Goal: Information Seeking & Learning: Learn about a topic

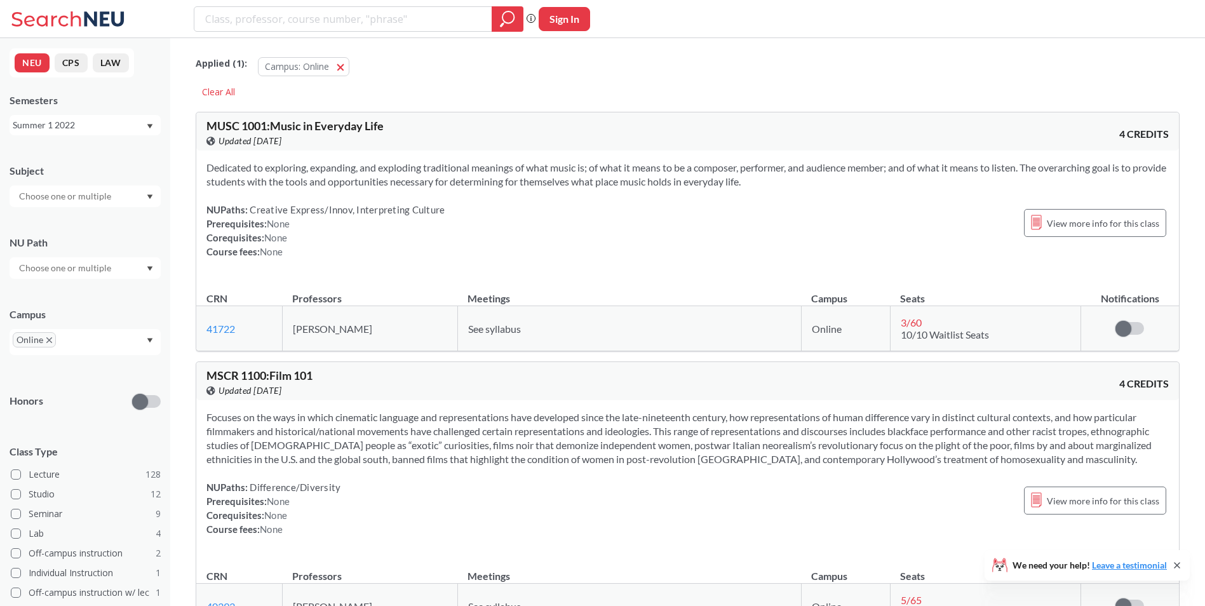
click at [318, 22] on input "search" at bounding box center [343, 19] width 279 height 22
type input "cs 5800"
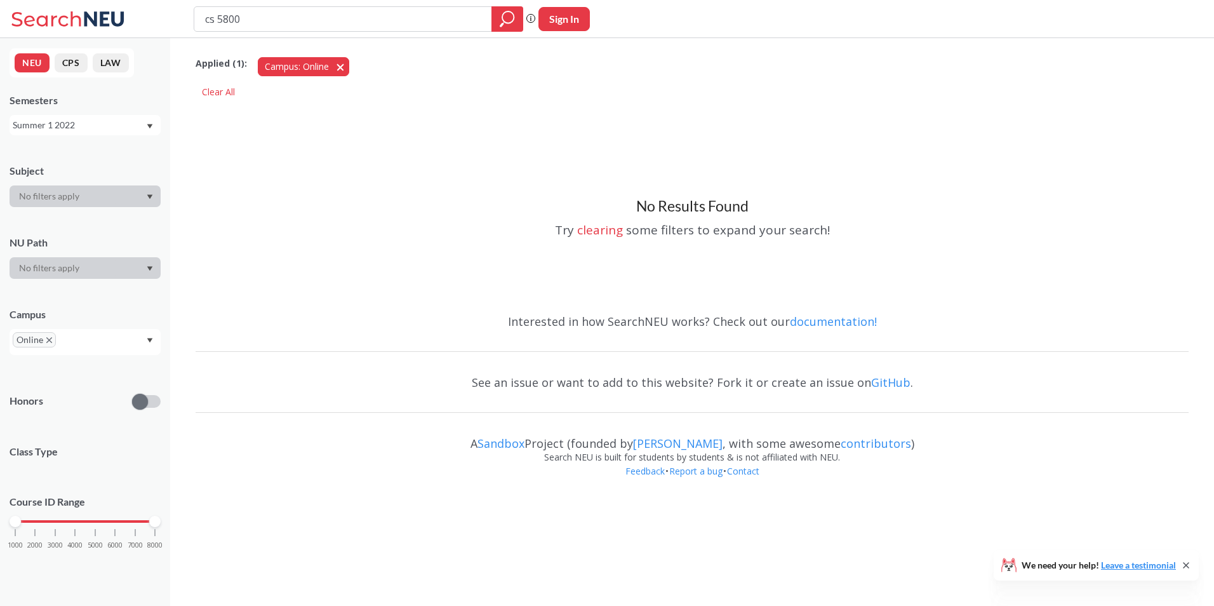
click at [340, 69] on button "Campus: Online Online" at bounding box center [303, 66] width 91 height 19
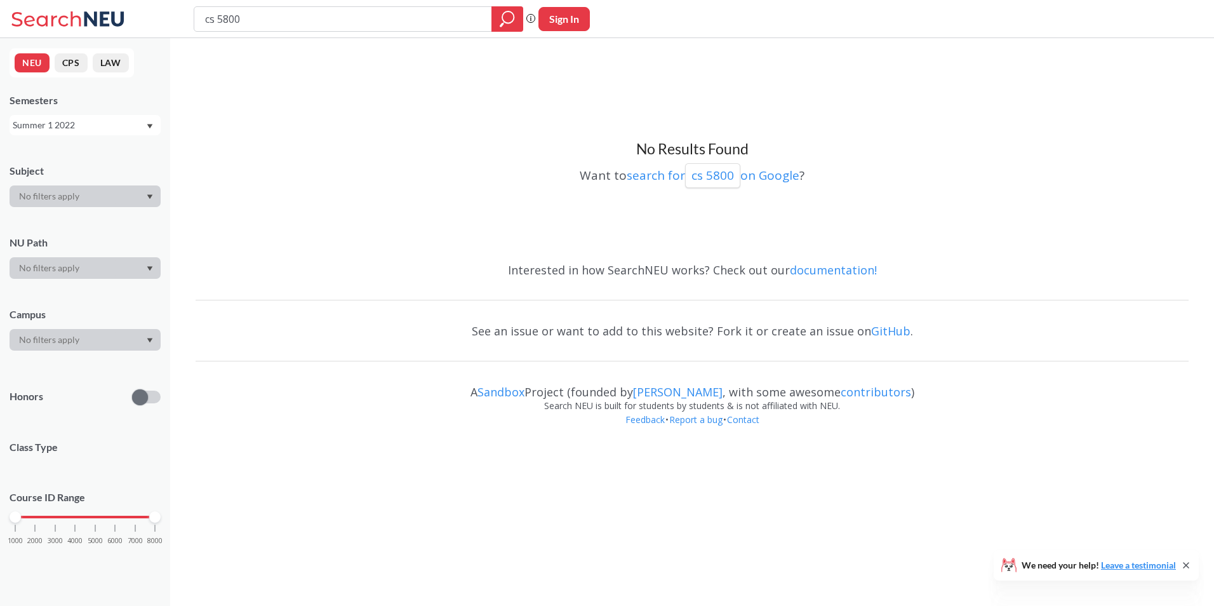
click at [141, 123] on div "Summer 1 2022" at bounding box center [79, 125] width 133 height 14
click at [83, 190] on div "Fall 2025" at bounding box center [89, 188] width 144 height 14
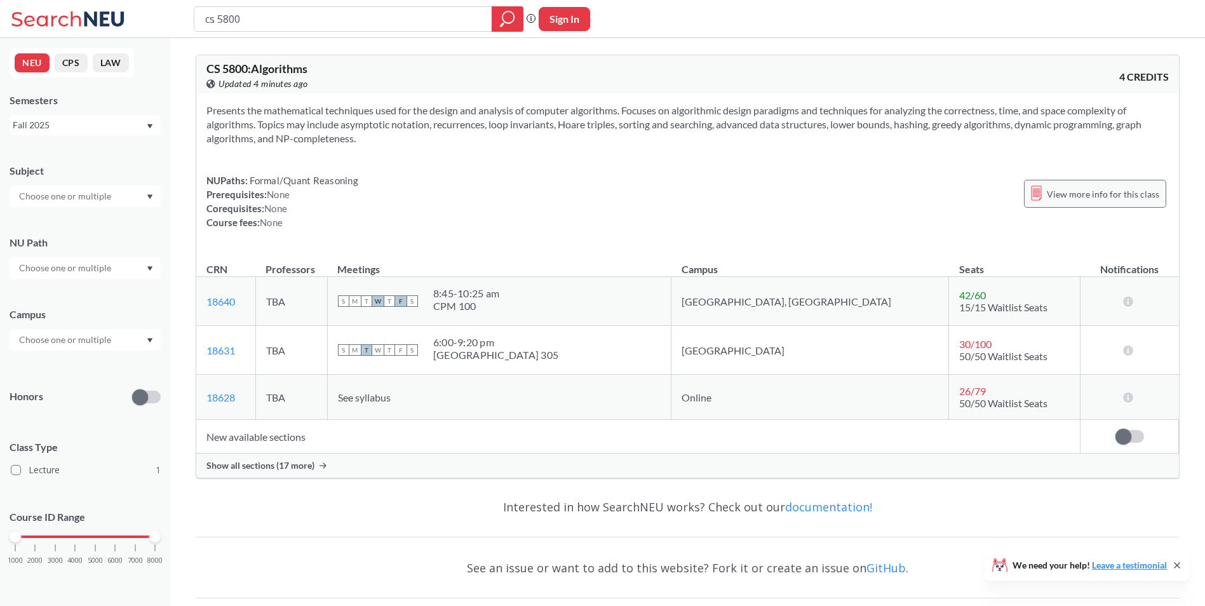
click at [1082, 192] on span "View more info for this class" at bounding box center [1103, 194] width 112 height 16
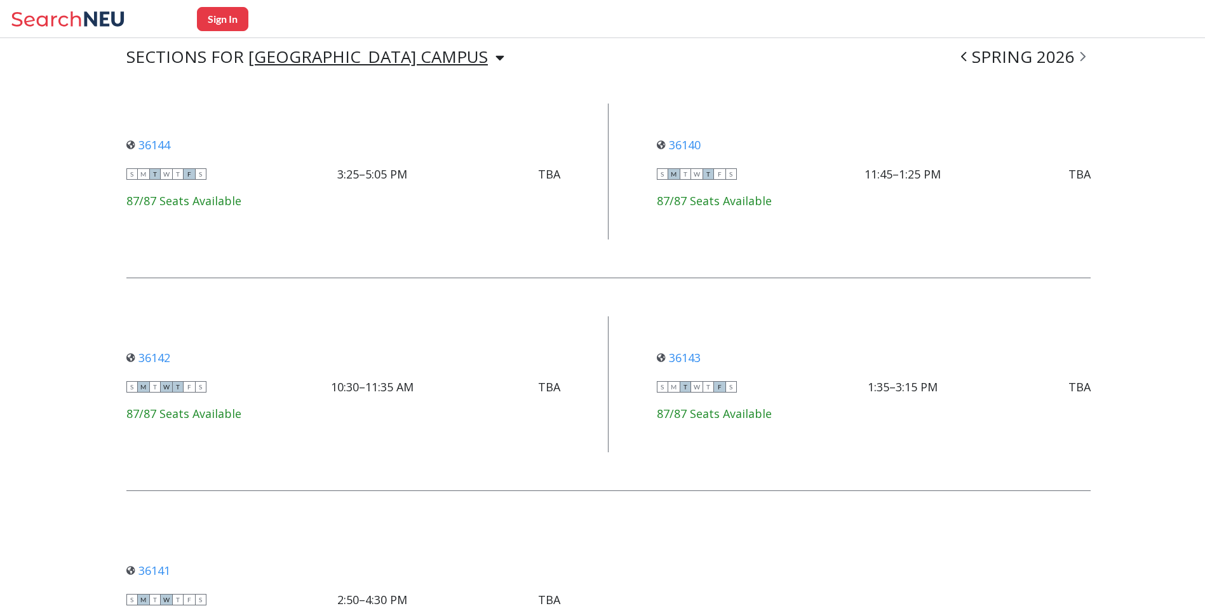
scroll to position [1114, 0]
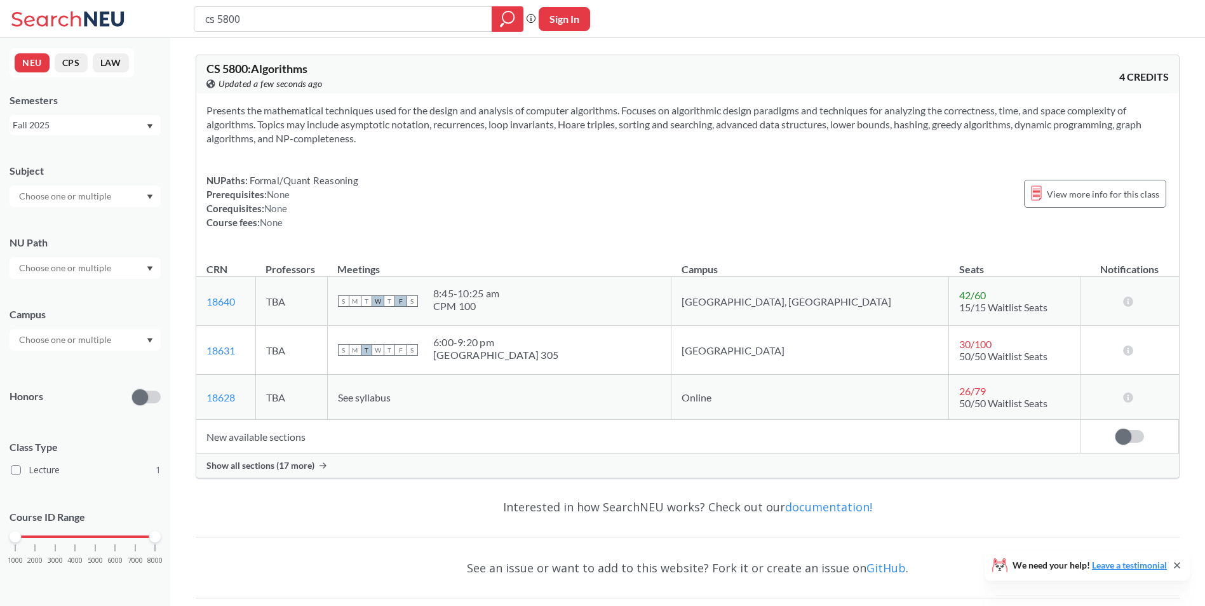
click at [304, 464] on span "Show all sections (17 more)" at bounding box center [260, 465] width 108 height 11
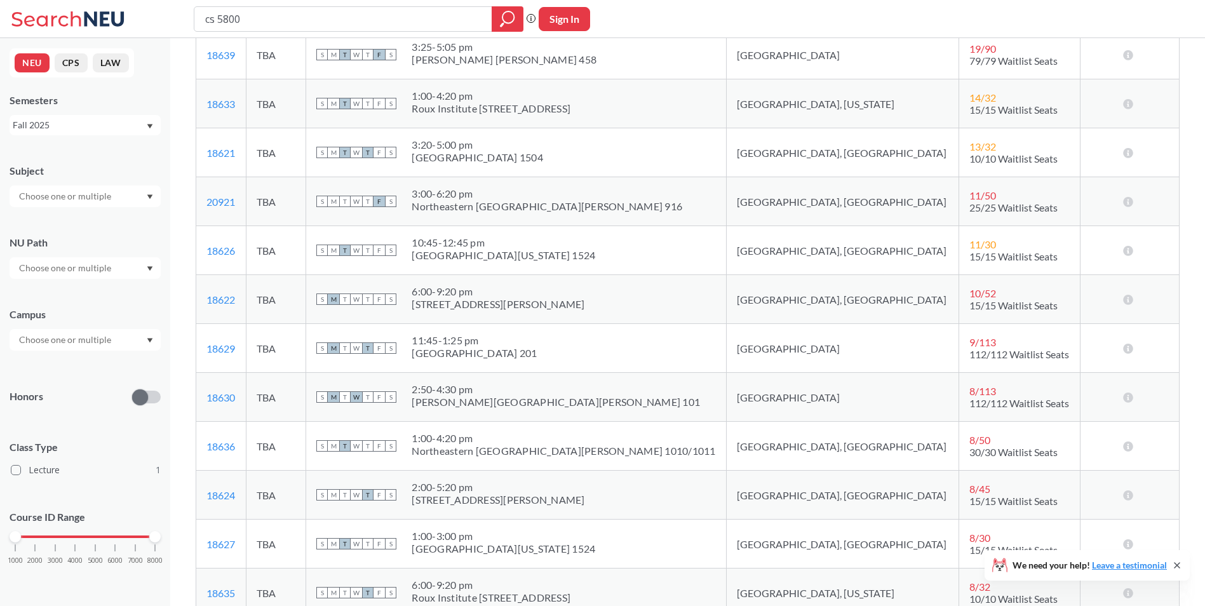
scroll to position [488, 0]
click at [225, 399] on link "18630" at bounding box center [220, 397] width 29 height 12
click at [243, 19] on input "cs 5800" at bounding box center [343, 19] width 279 height 22
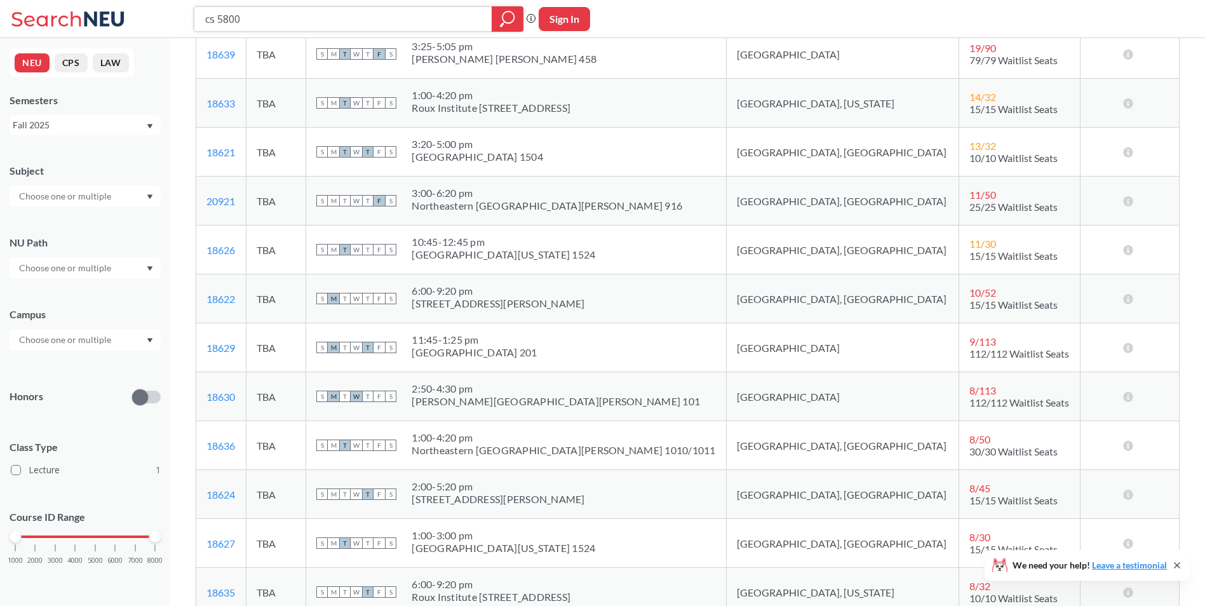
click at [243, 19] on input "cs 5800" at bounding box center [343, 19] width 279 height 22
type input "iraklis"
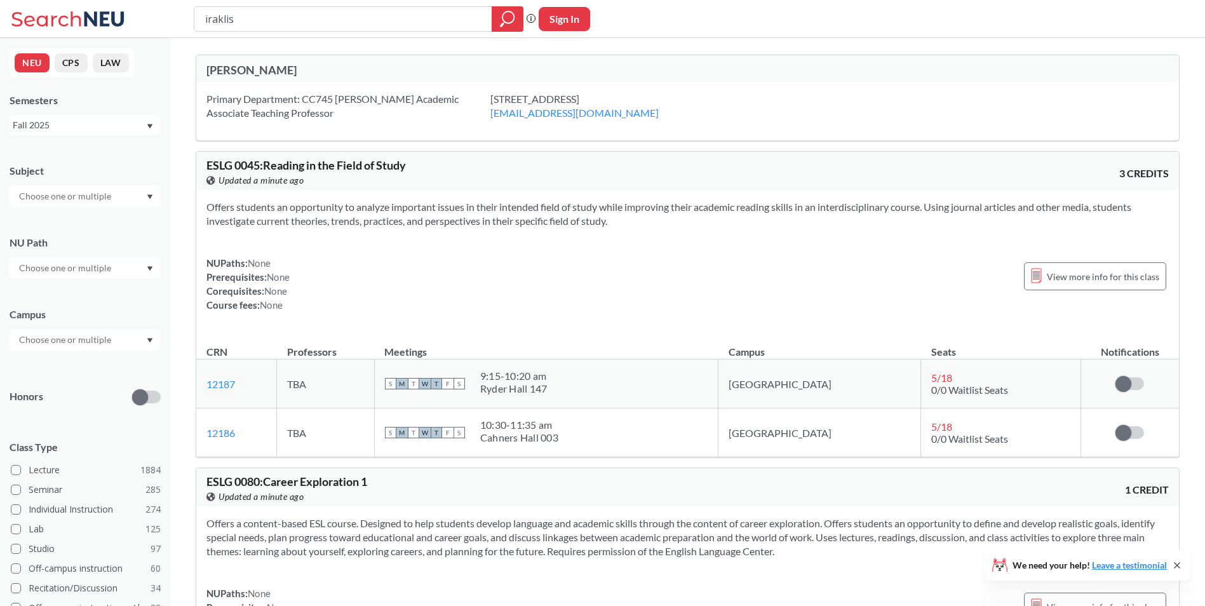
click at [243, 19] on input "iraklis" at bounding box center [343, 19] width 279 height 22
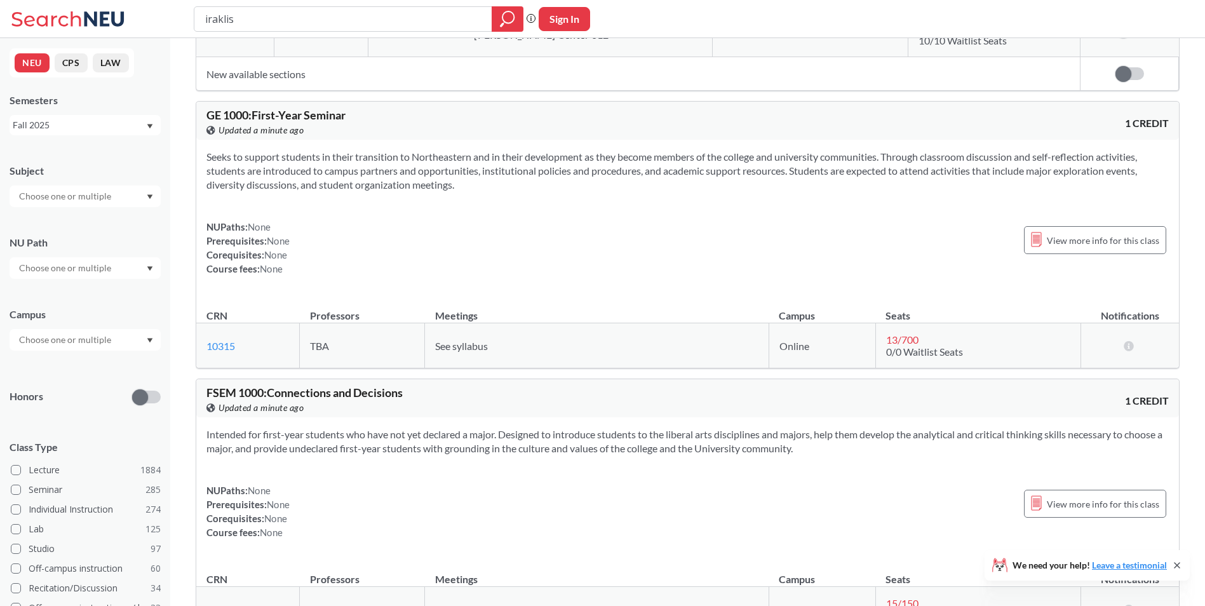
scroll to position [137, 0]
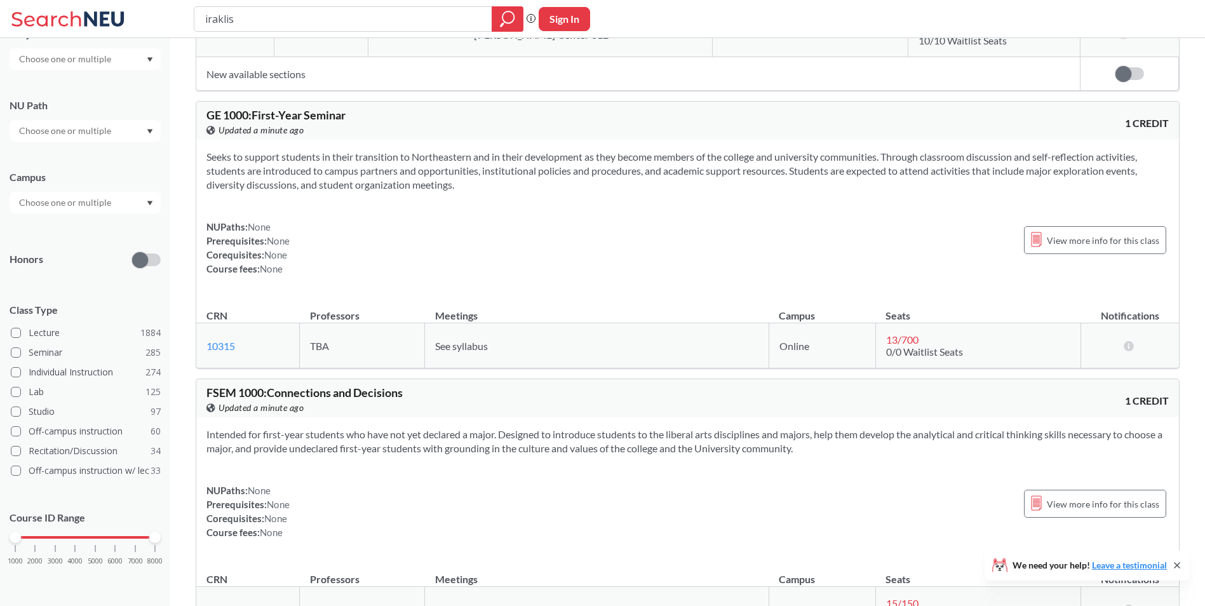
click at [68, 21] on icon at bounding box center [70, 18] width 118 height 25
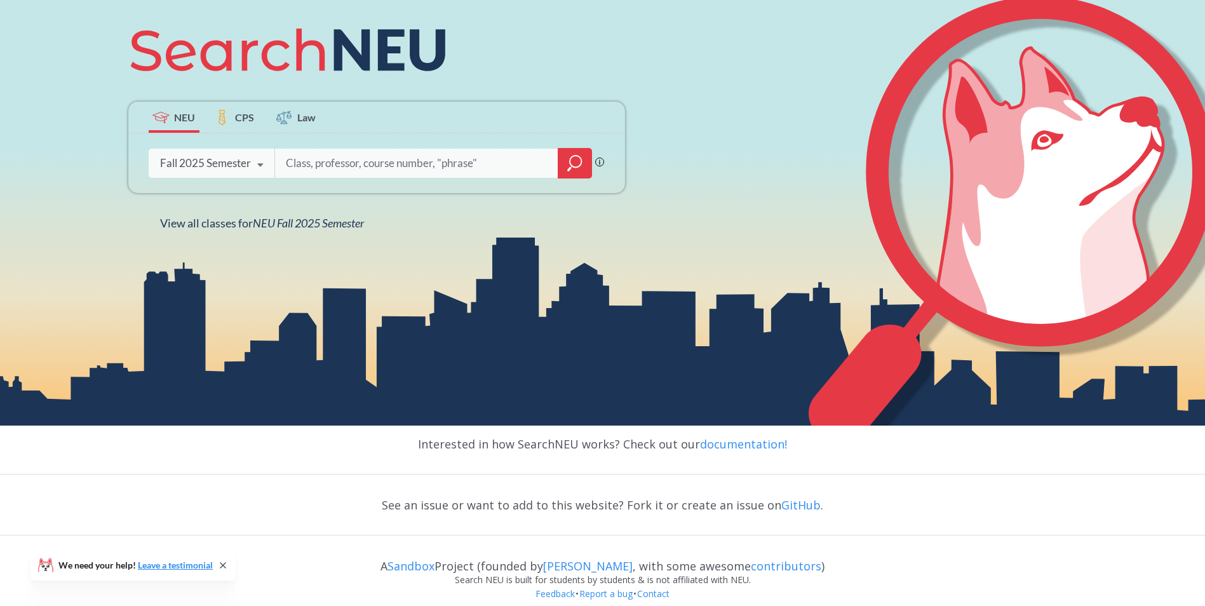
scroll to position [235, 0]
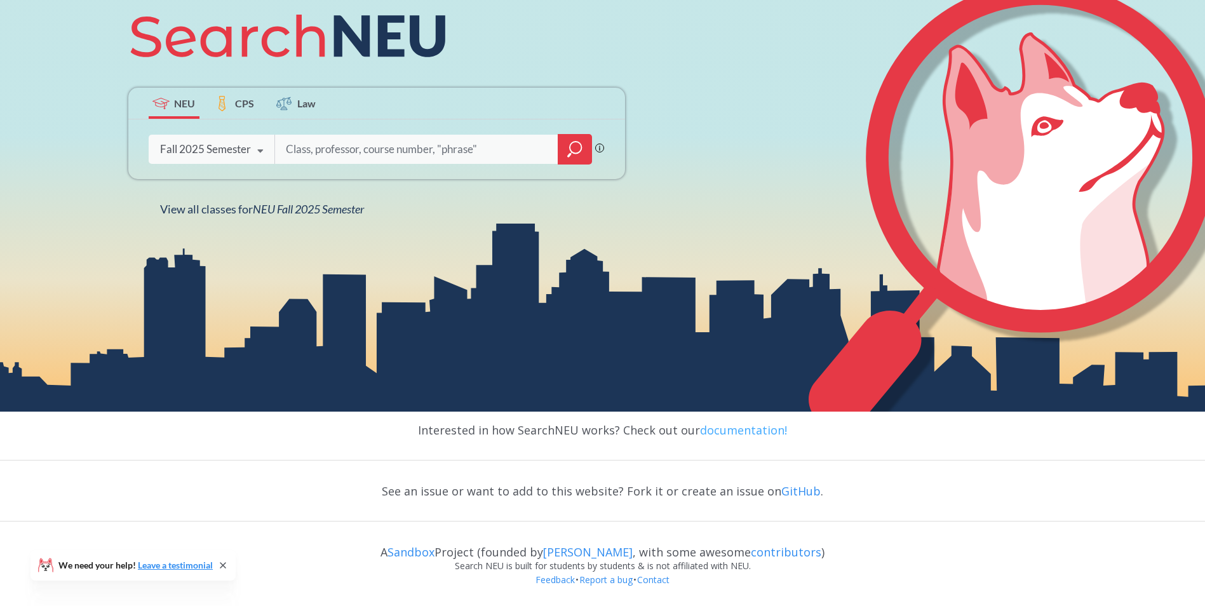
click at [750, 433] on link "documentation!" at bounding box center [743, 429] width 87 height 15
